Goal: Task Accomplishment & Management: Complete application form

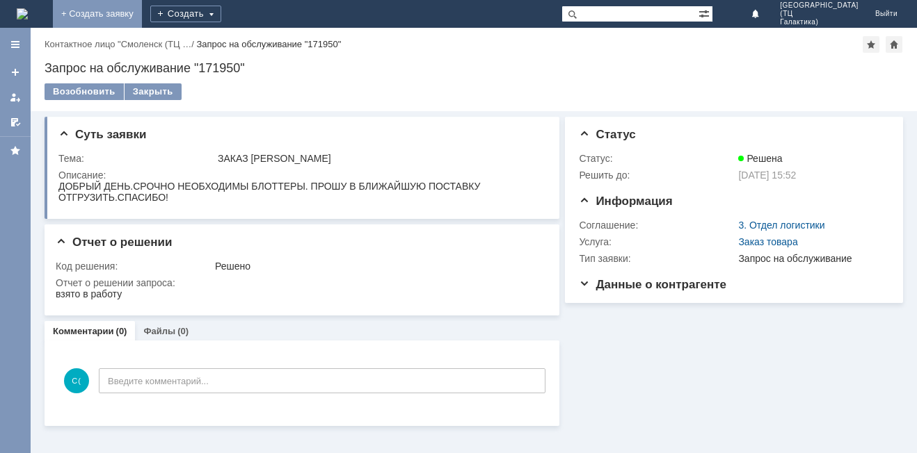
click at [142, 19] on link "+ Создать заявку" at bounding box center [97, 14] width 89 height 28
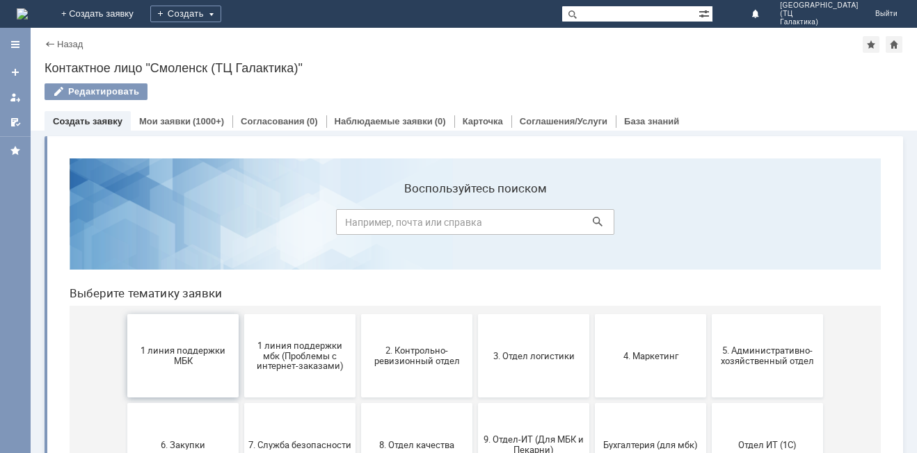
click at [204, 348] on span "1 линия поддержки МБК" at bounding box center [182, 356] width 103 height 21
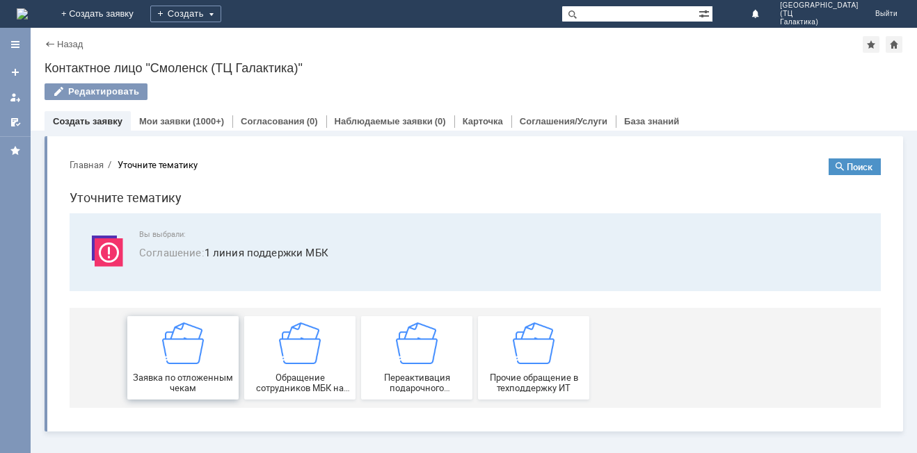
click at [204, 347] on div "Заявка по отложенным чекам" at bounding box center [182, 358] width 103 height 71
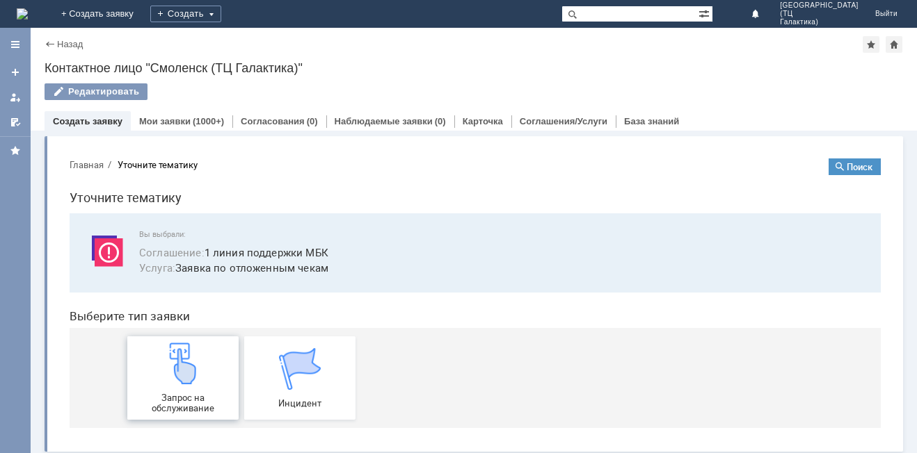
click at [210, 345] on div "Запрос на обслуживание" at bounding box center [182, 378] width 103 height 71
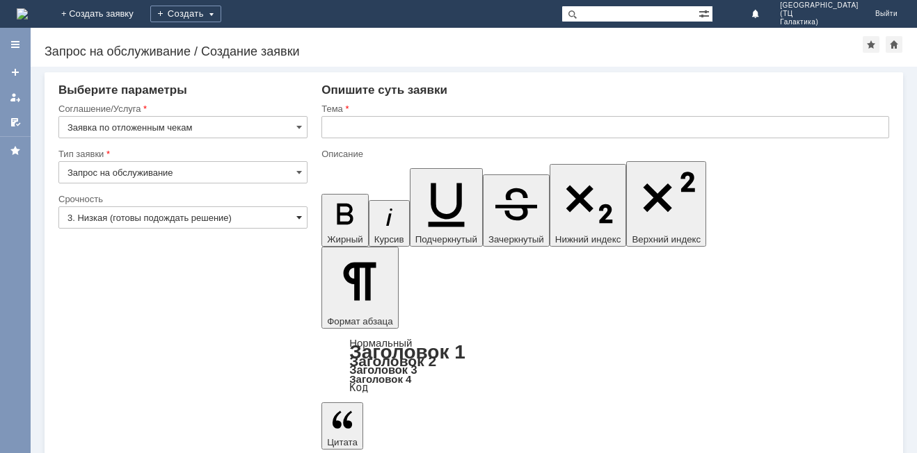
click at [300, 218] on span at bounding box center [299, 217] width 6 height 11
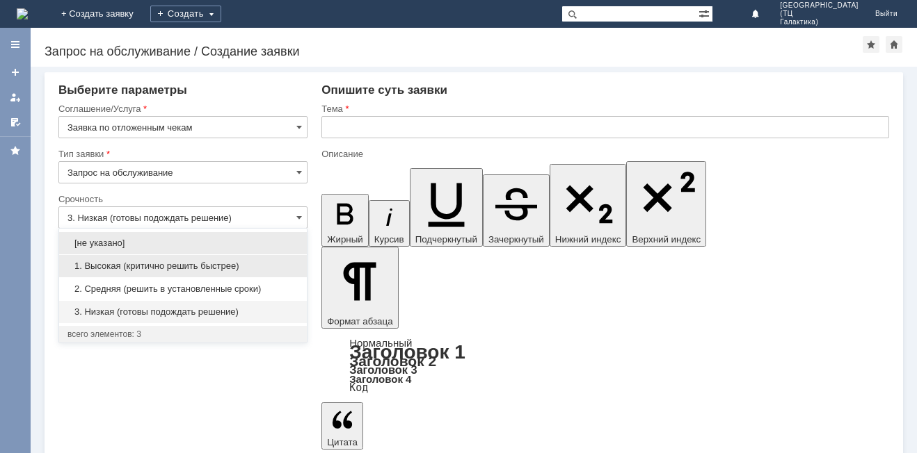
click at [264, 259] on div "1. Высокая (критично решить быстрее)" at bounding box center [183, 266] width 248 height 22
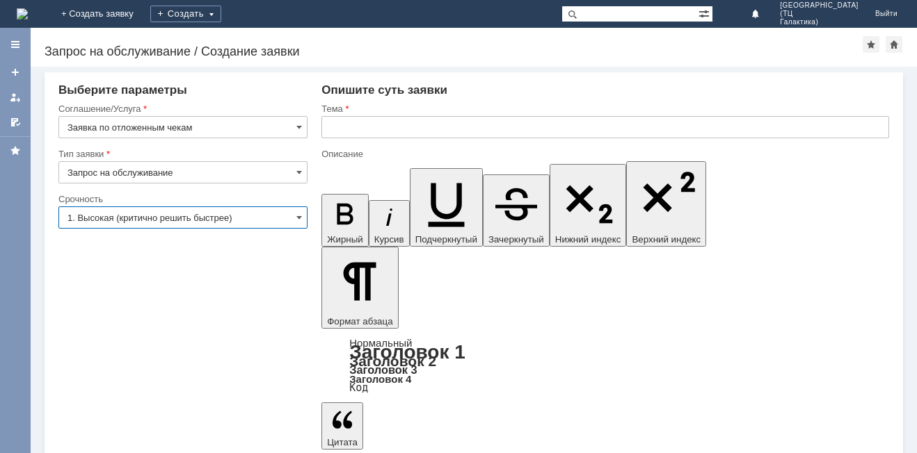
type input "1. Высокая (критично решить быстрее)"
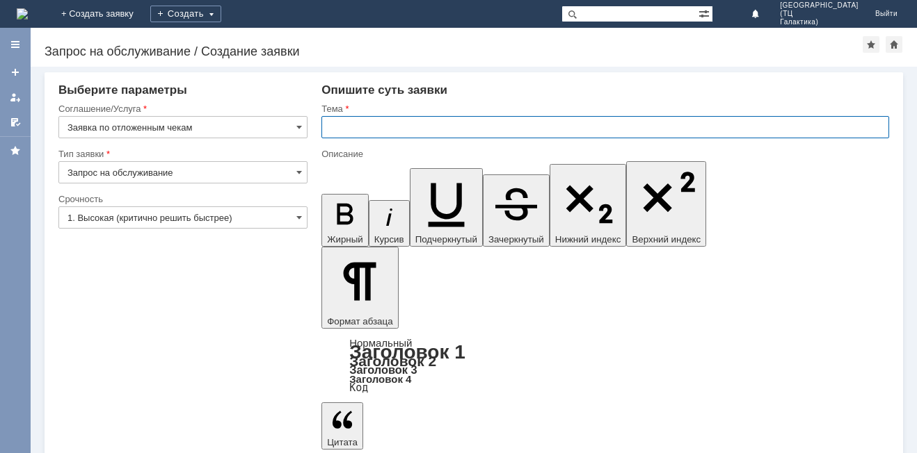
click at [323, 127] on input "text" at bounding box center [604, 127] width 567 height 22
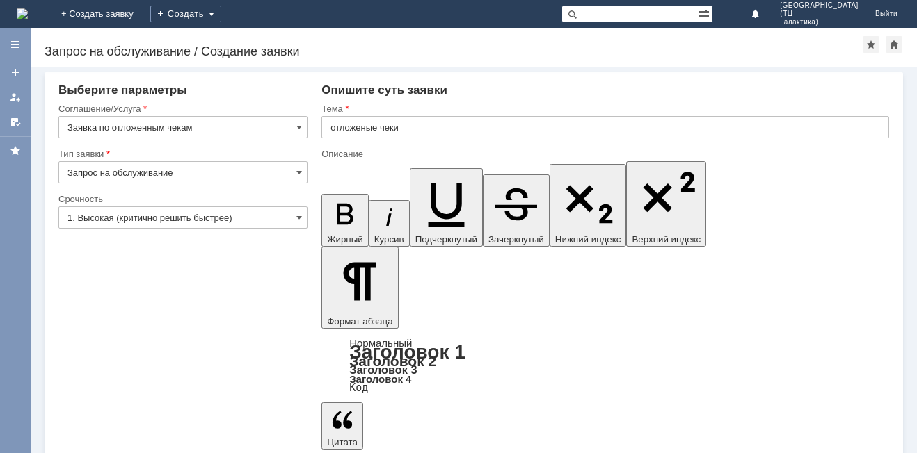
click at [364, 127] on input "отложеные чеки" at bounding box center [604, 127] width 567 height 22
type input "отложенные чеки"
